Goal: Information Seeking & Learning: Find specific page/section

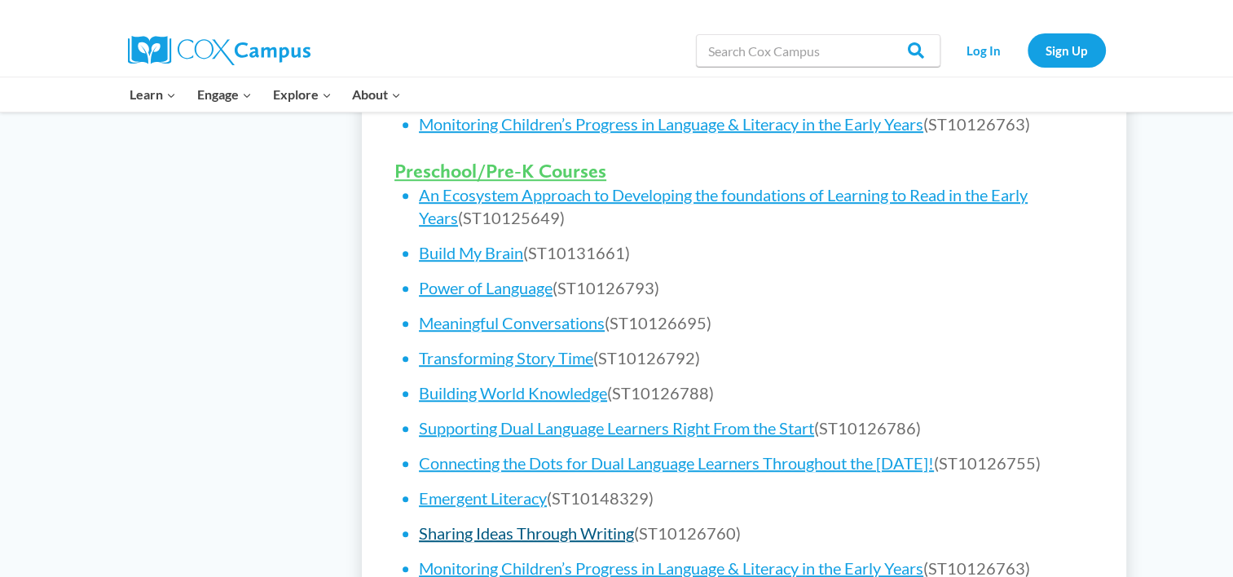
scroll to position [978, 0]
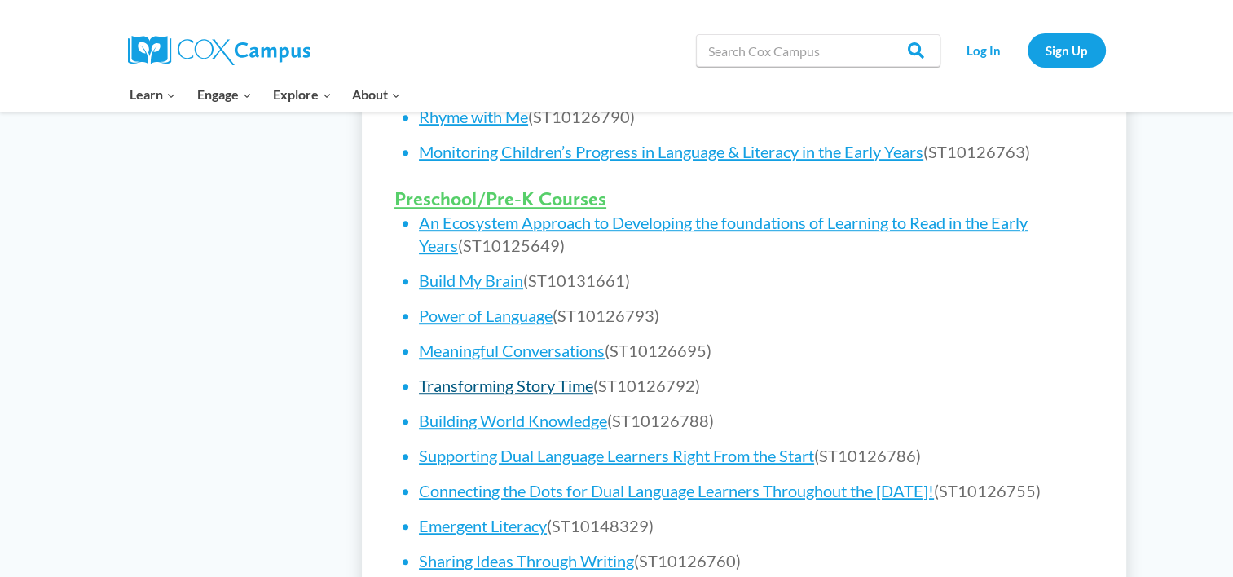
click at [528, 389] on link "Transforming Story Time" at bounding box center [506, 386] width 174 height 20
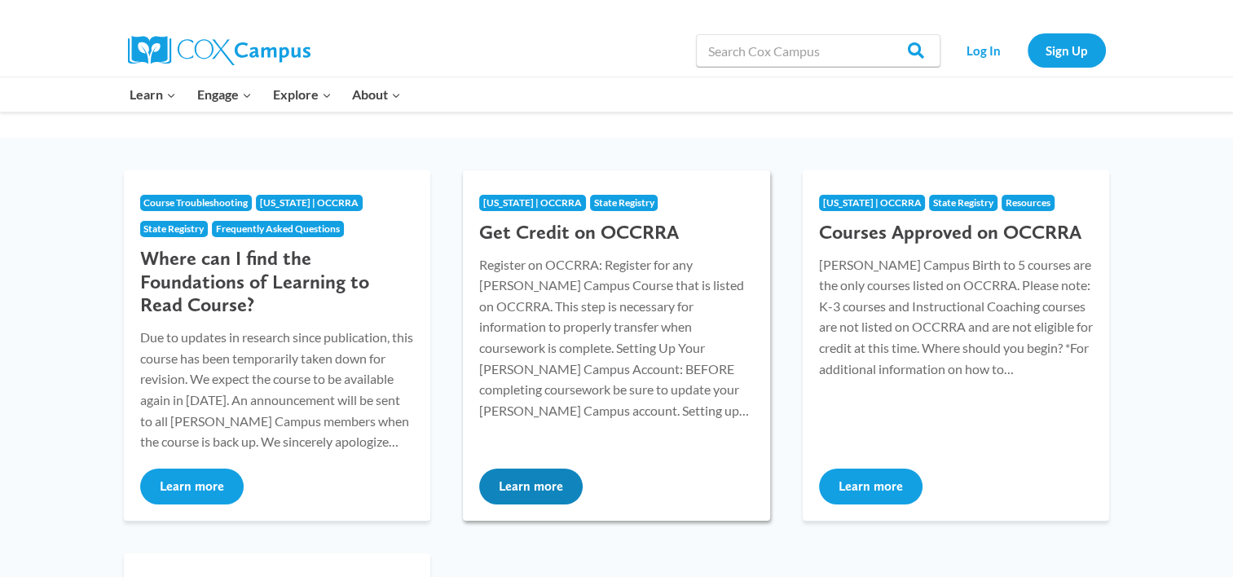
scroll to position [163, 0]
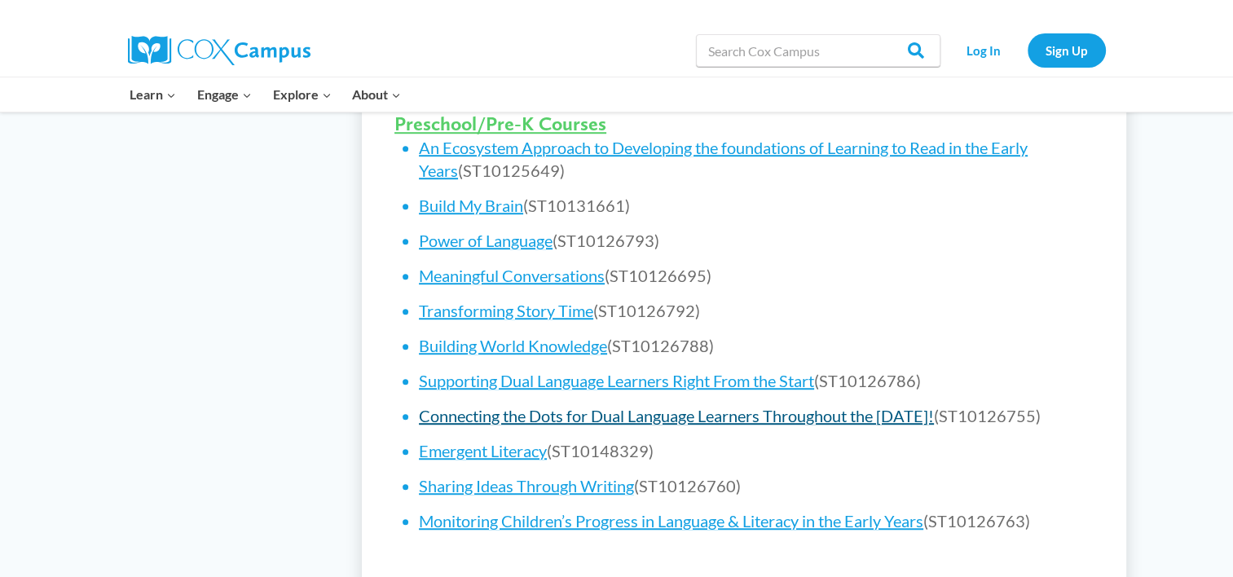
scroll to position [1141, 0]
